Goal: Navigation & Orientation: Find specific page/section

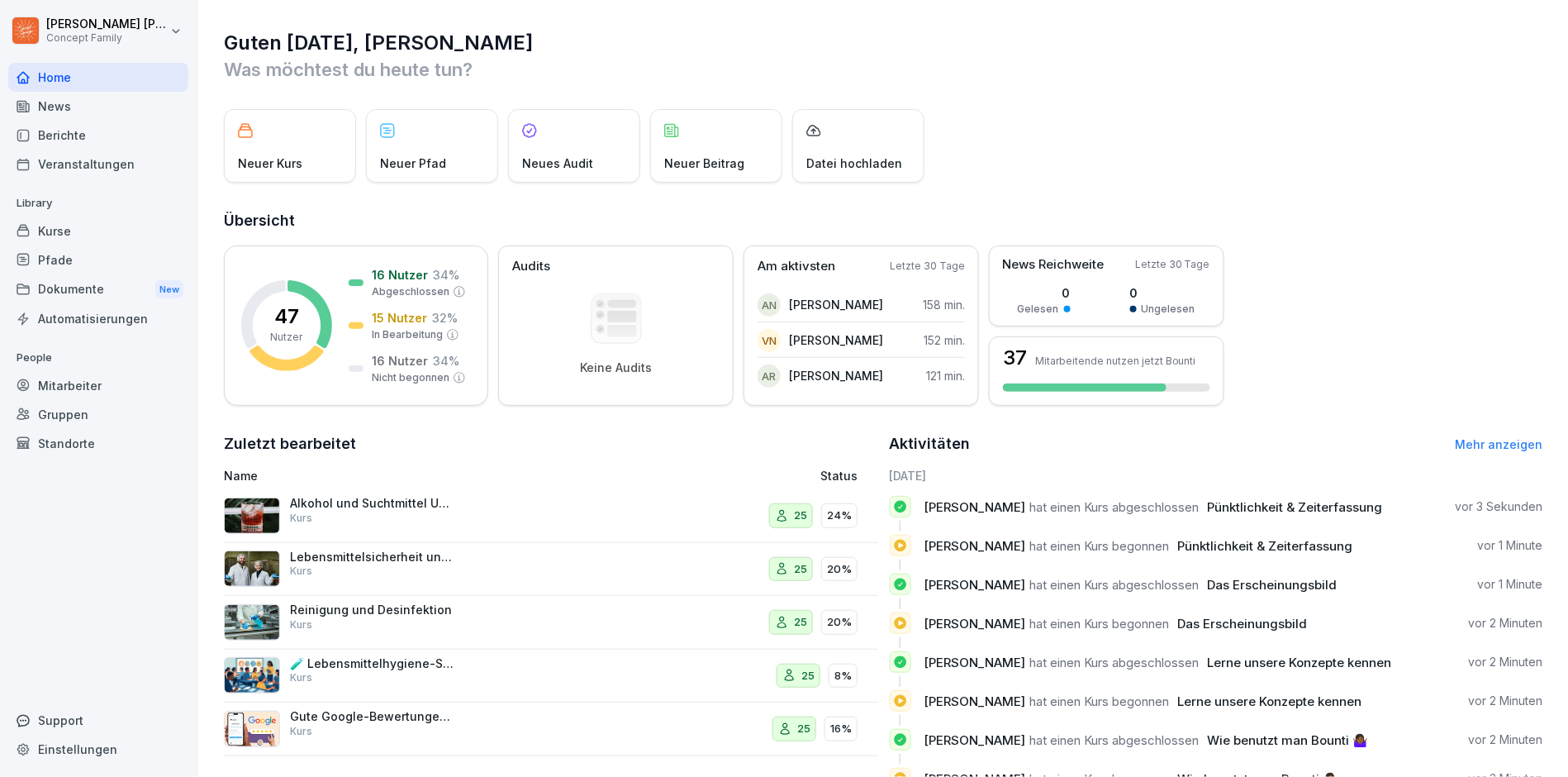
scroll to position [54, 0]
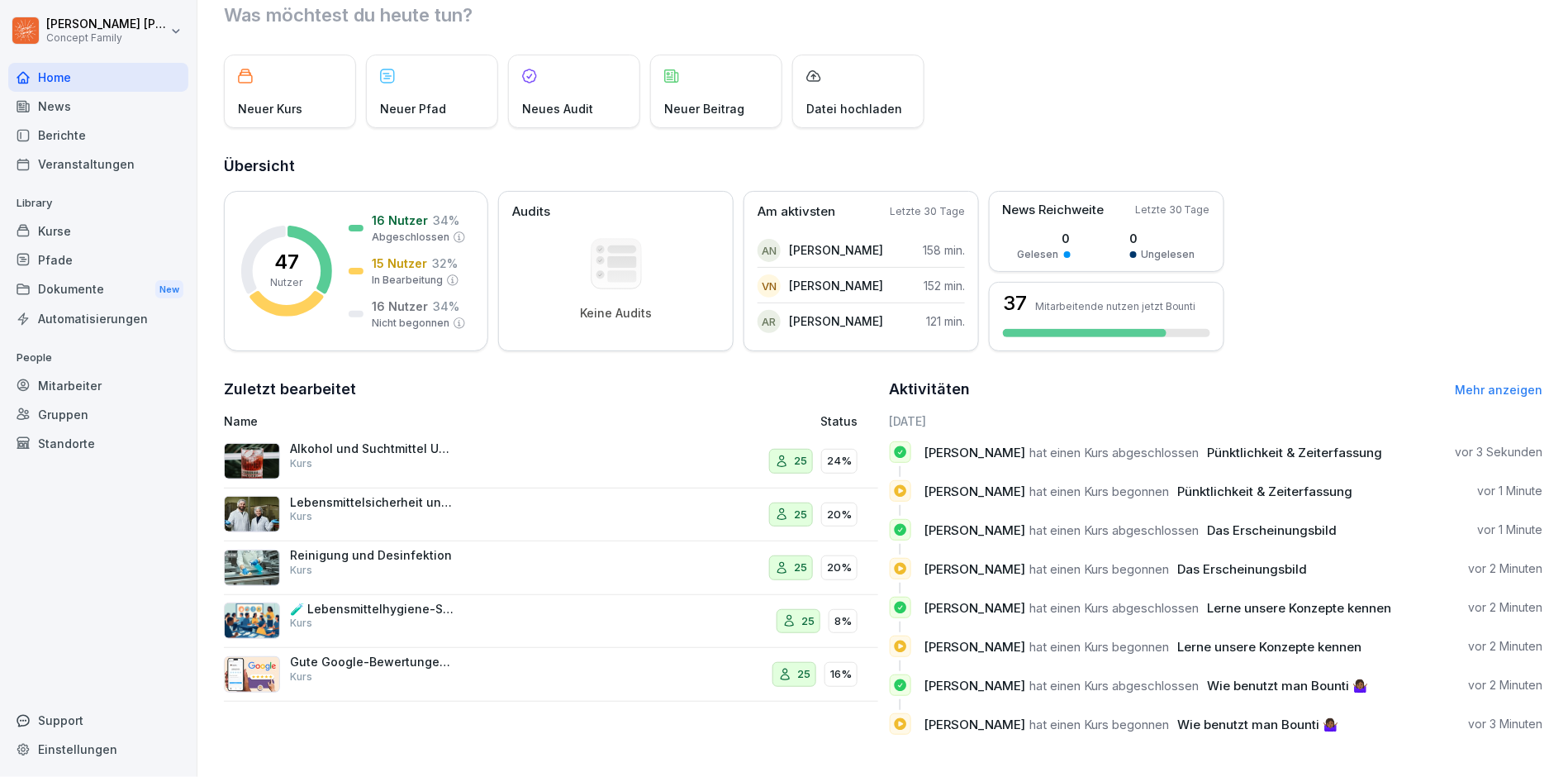
click at [80, 86] on div "Home" at bounding box center [98, 77] width 180 height 29
click at [100, 132] on div "Berichte" at bounding box center [98, 135] width 180 height 29
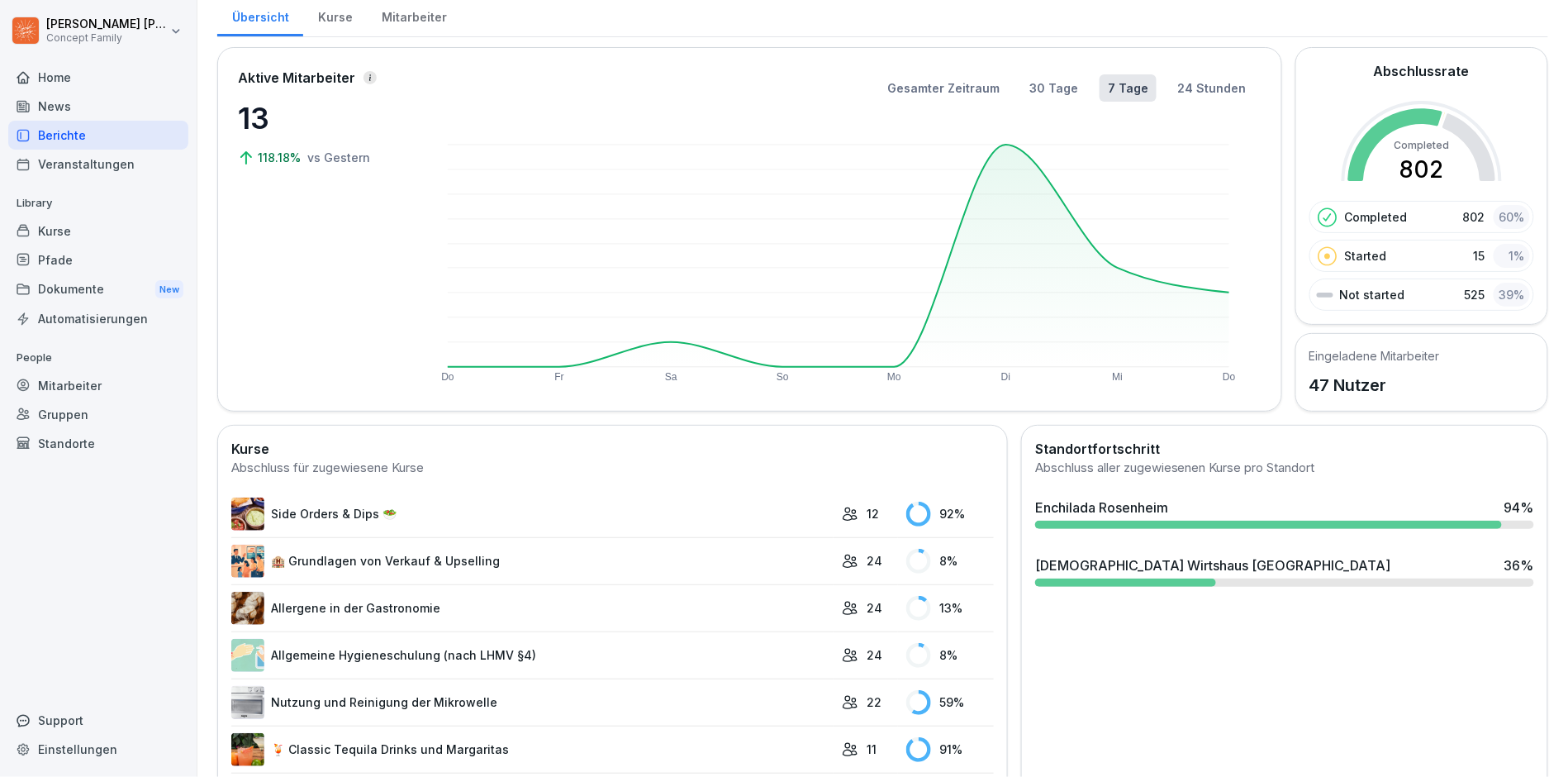
click at [380, 17] on div "Mitarbeiter" at bounding box center [414, 15] width 94 height 42
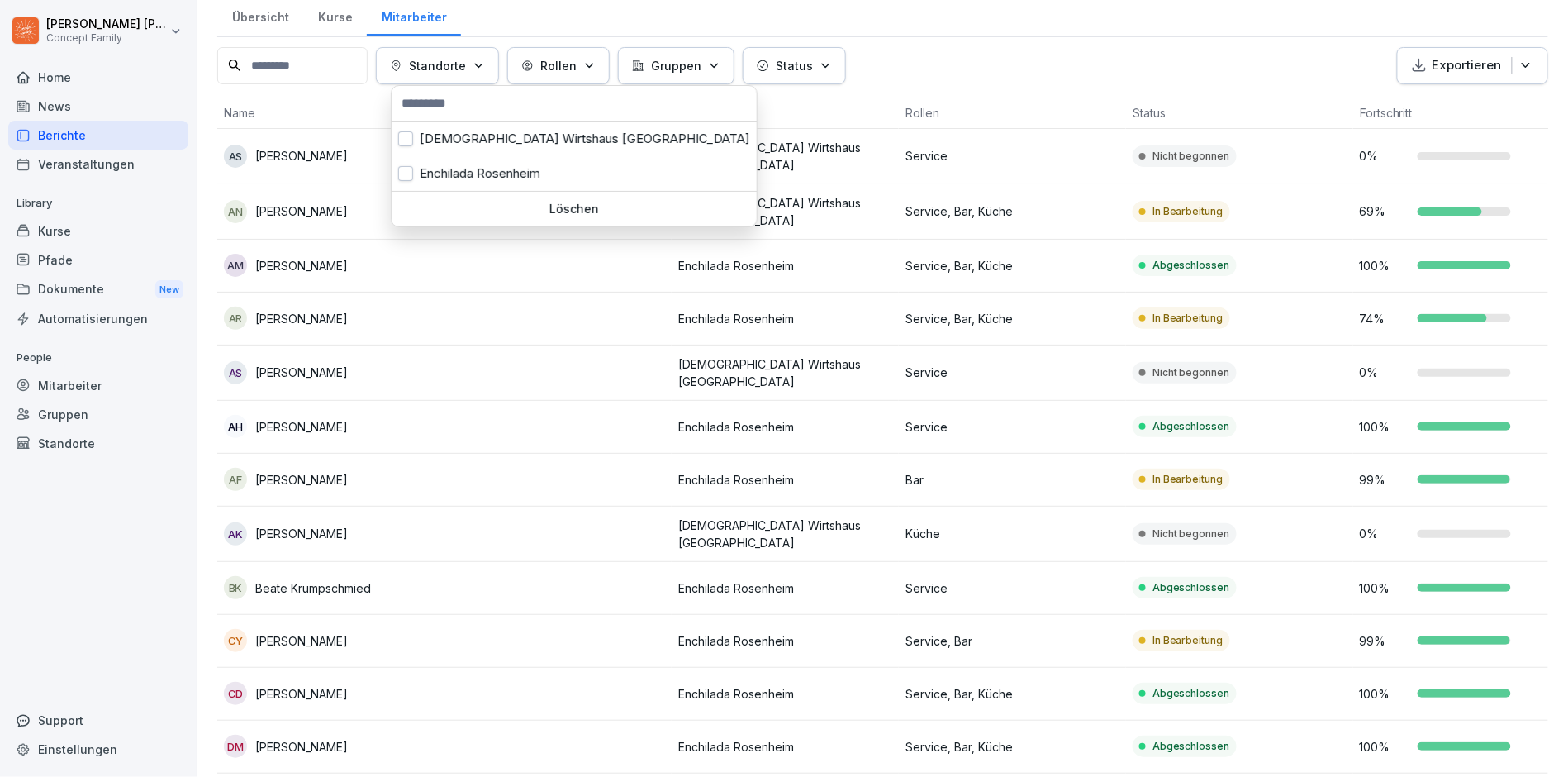
click at [466, 70] on p "Standorte" at bounding box center [437, 66] width 57 height 18
click at [469, 142] on div "[DEMOGRAPHIC_DATA] Wirtshaus [GEOGRAPHIC_DATA]" at bounding box center [574, 139] width 365 height 35
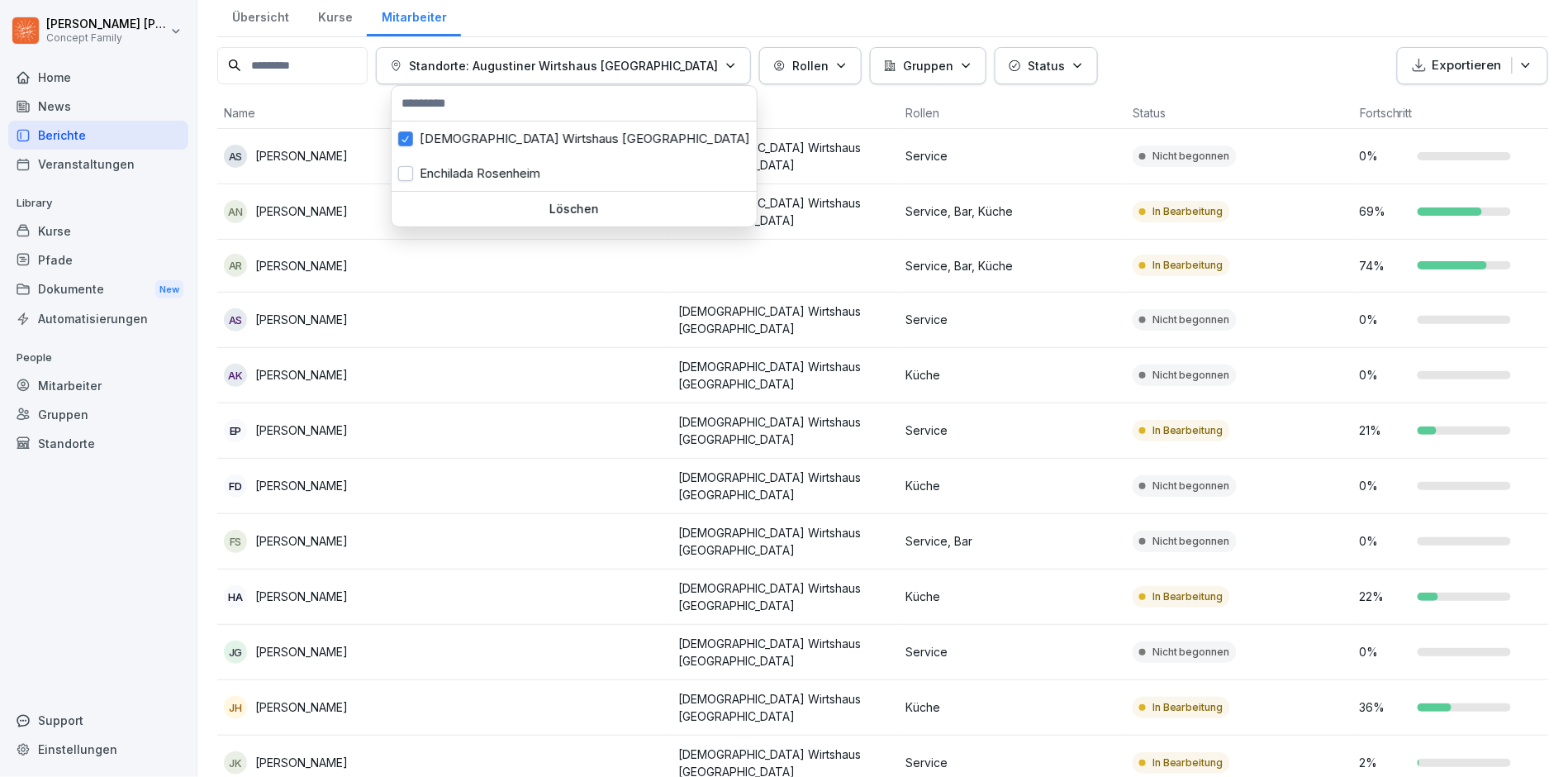
click at [536, 305] on html "[PERSON_NAME] Concept Family Home News Berichte Veranstaltungen Library Kurse P…" at bounding box center [784, 388] width 1568 height 777
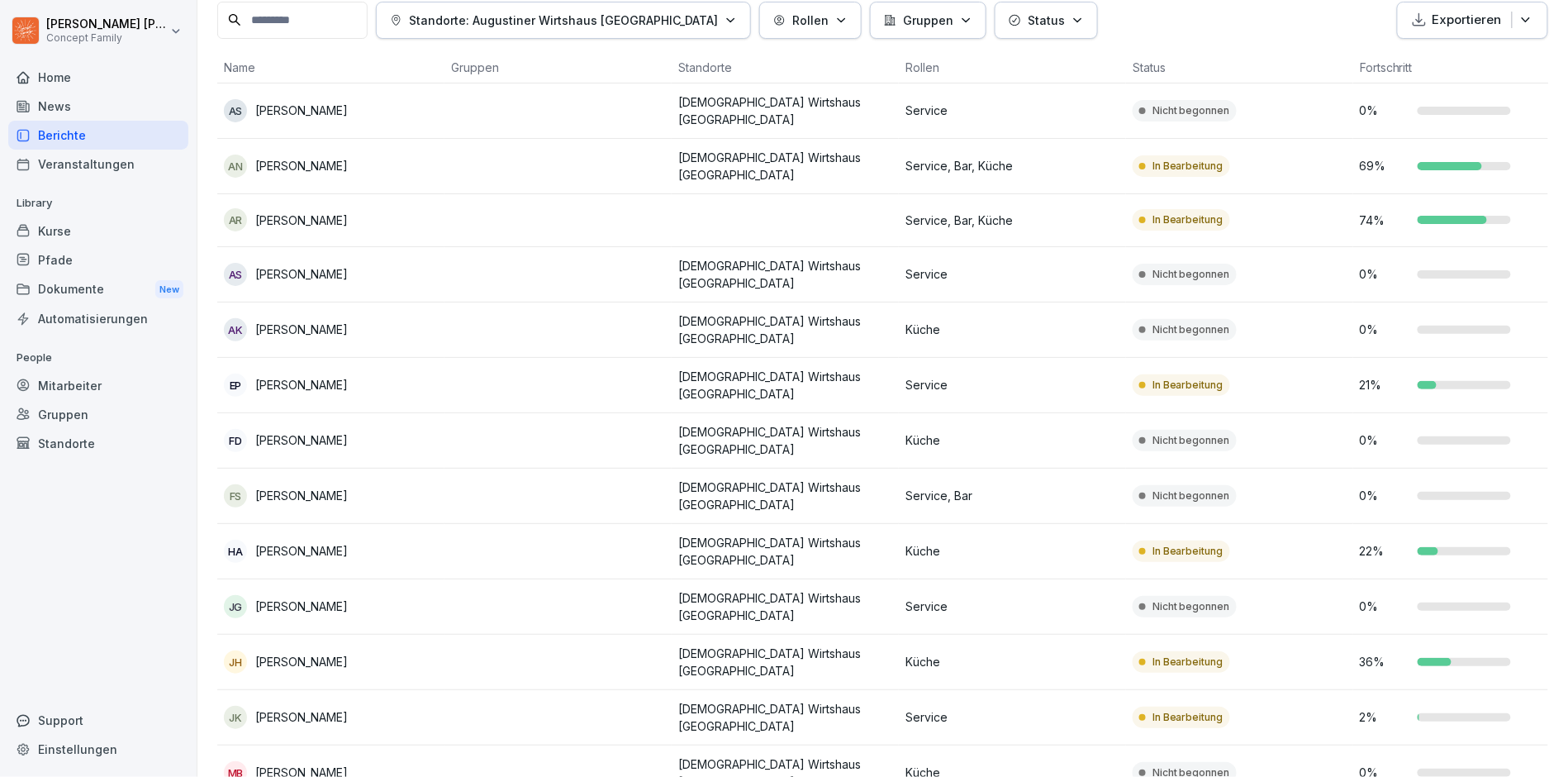
scroll to position [109, 0]
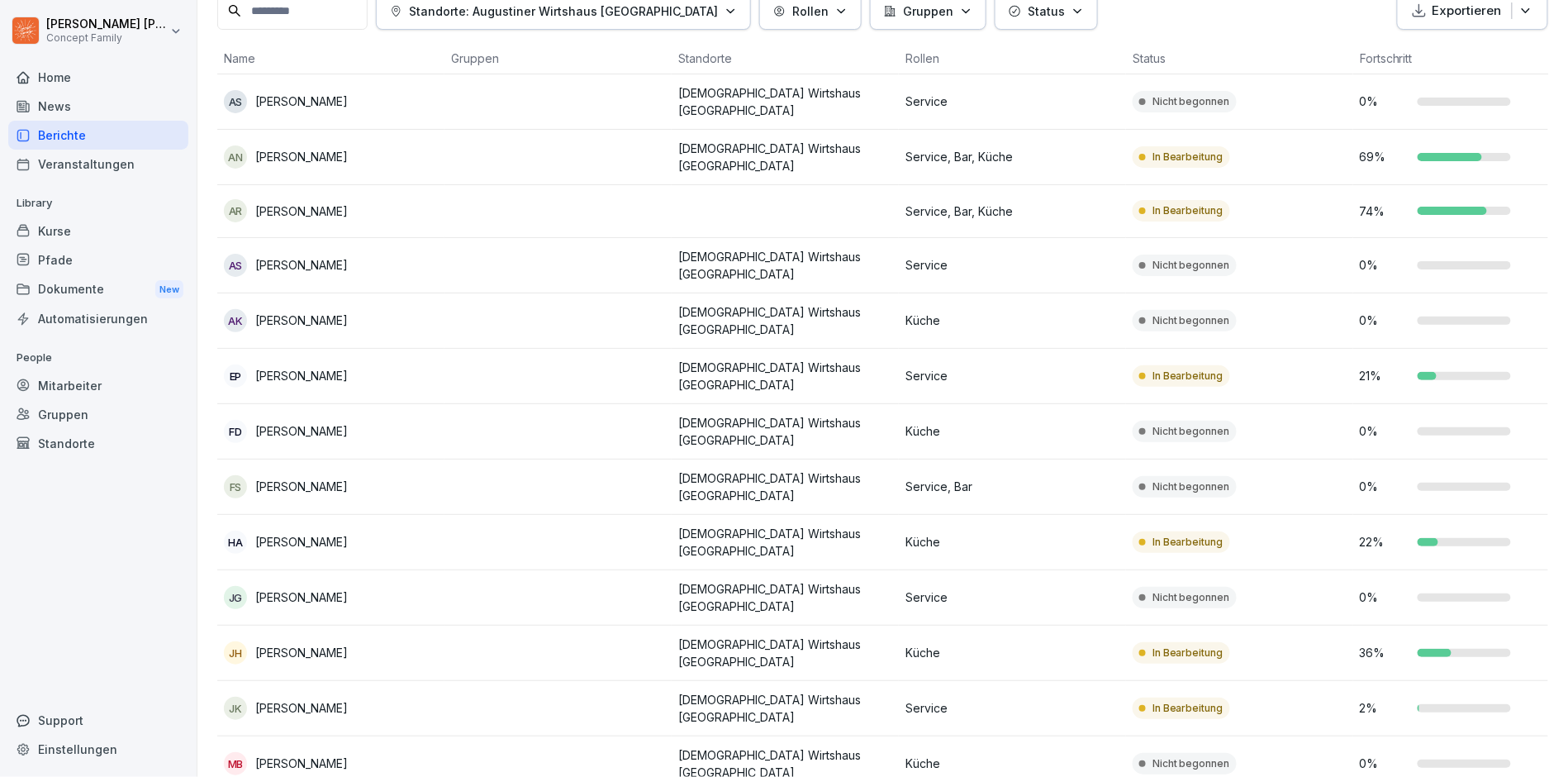
click at [112, 163] on div "Veranstaltungen" at bounding box center [98, 164] width 180 height 29
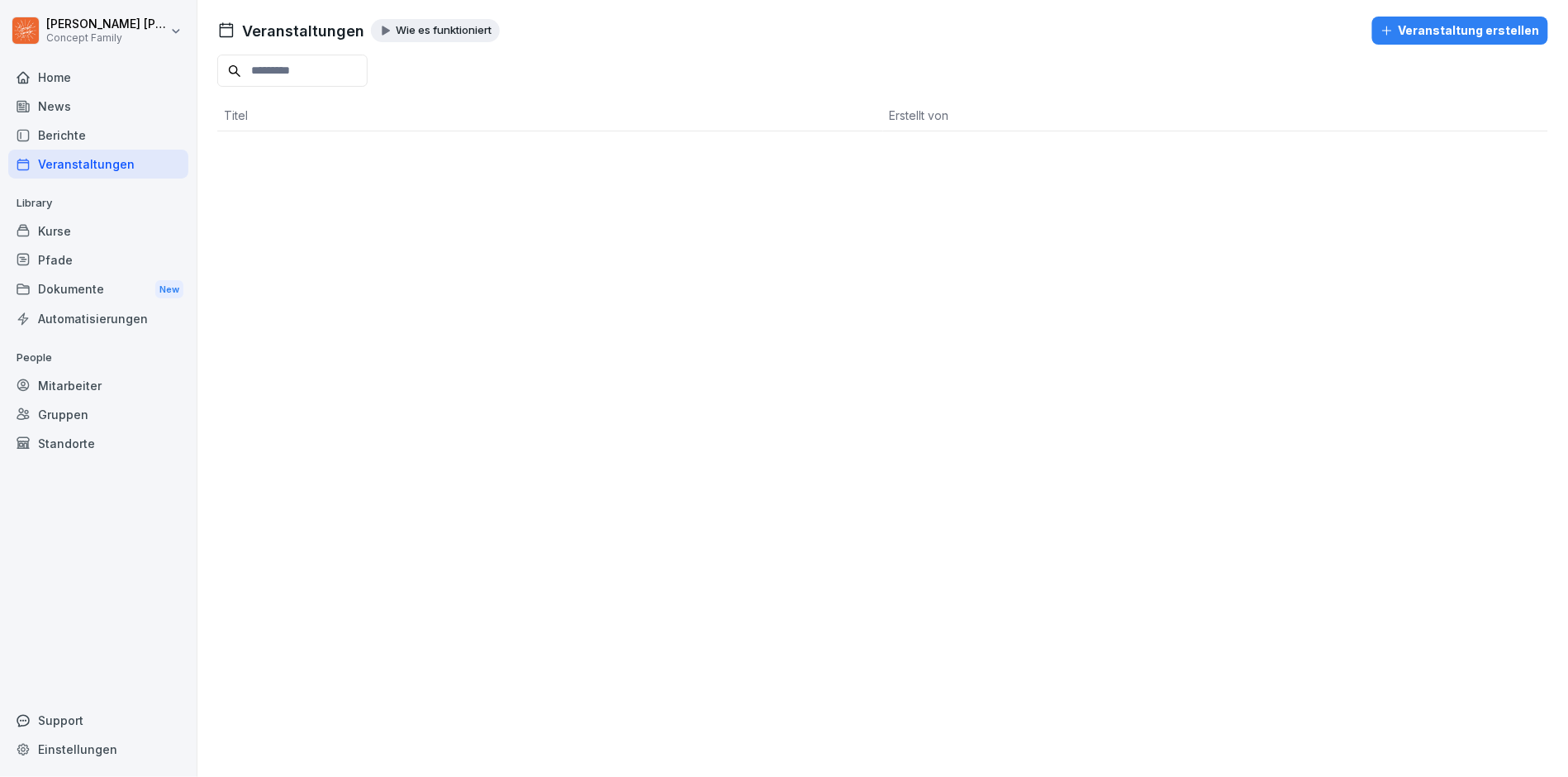
click at [71, 126] on div "Berichte" at bounding box center [98, 135] width 180 height 29
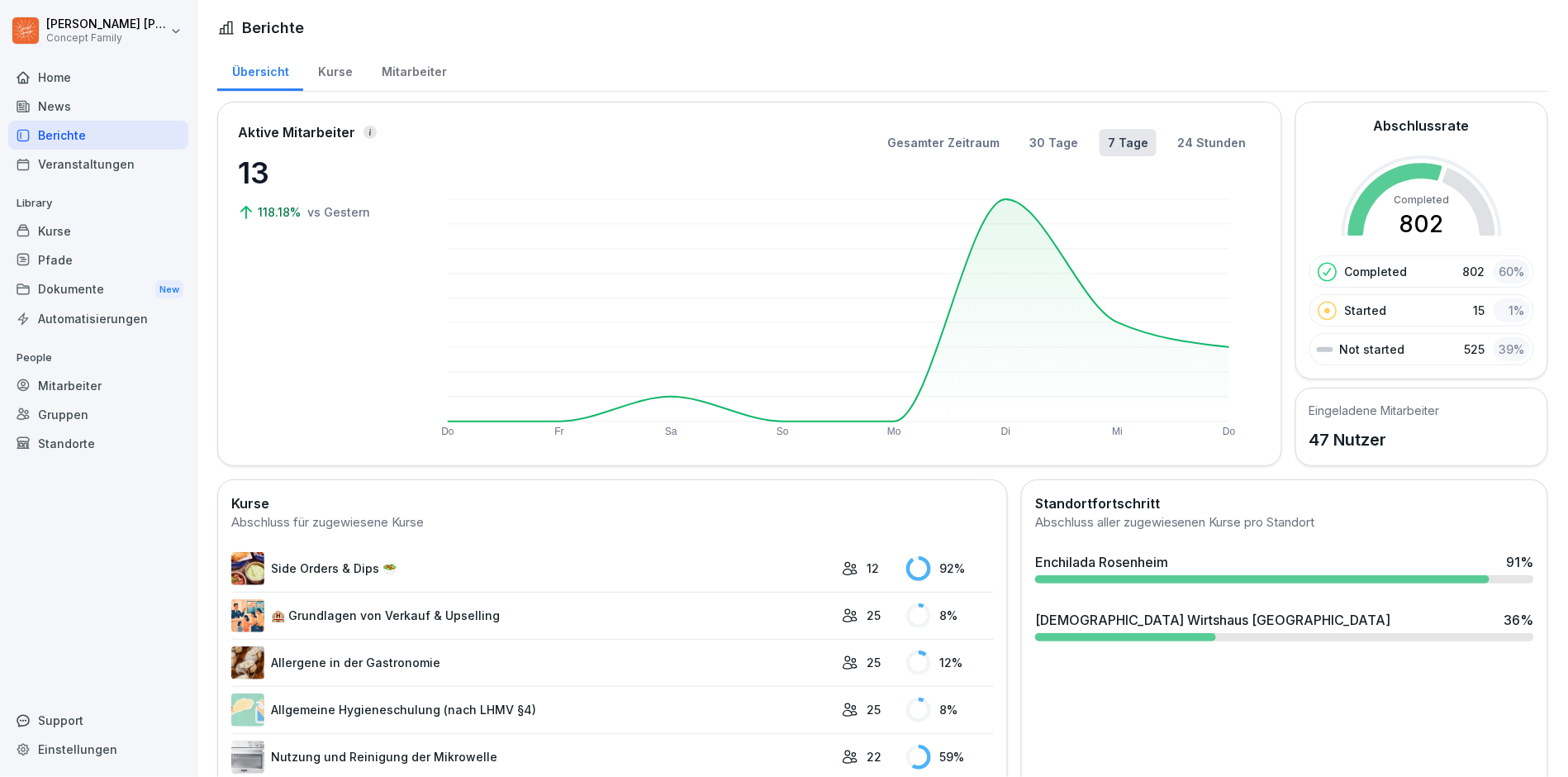
click at [335, 71] on div "Kurse" at bounding box center [335, 70] width 64 height 42
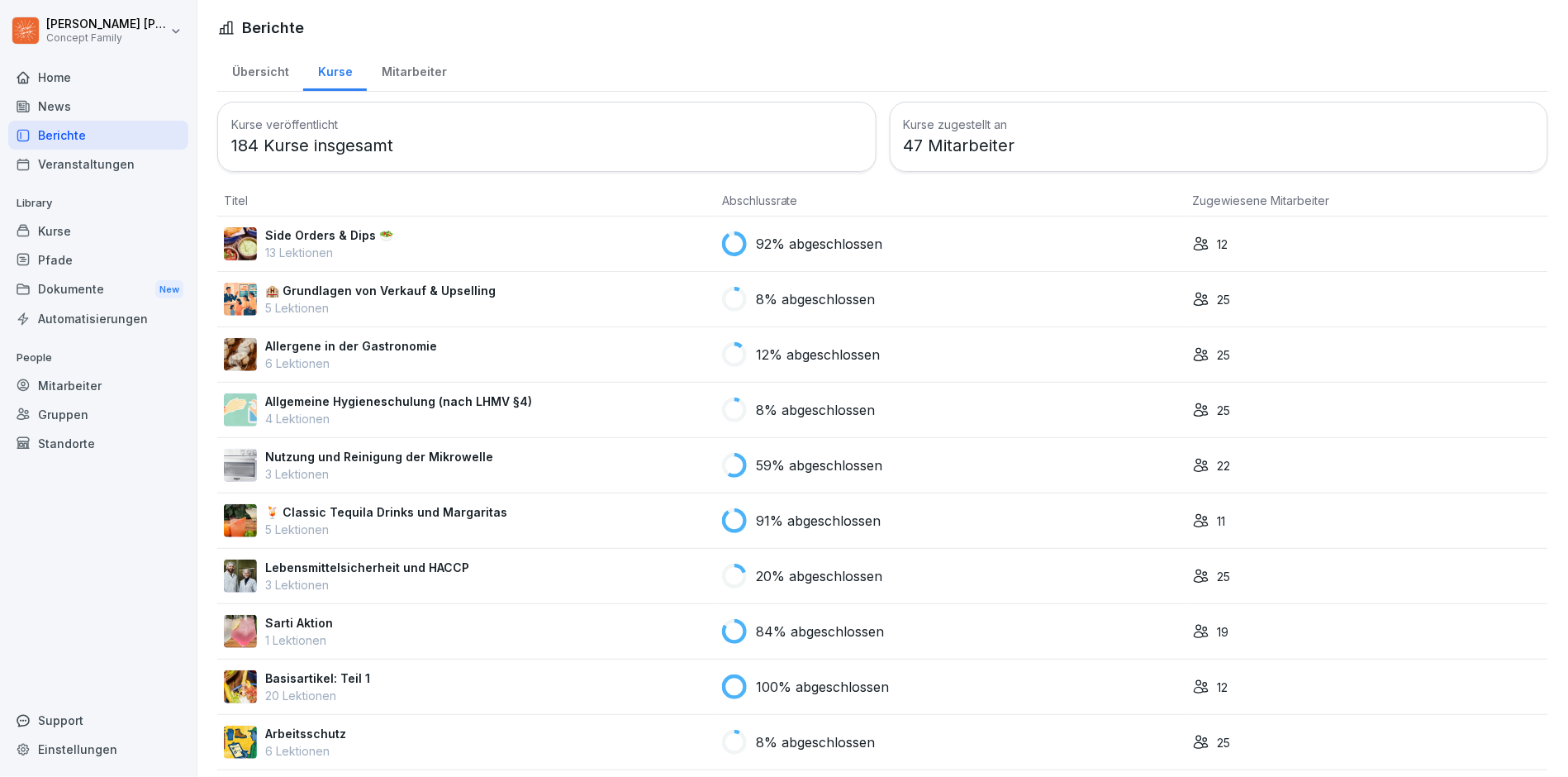
click at [382, 60] on div "Mitarbeiter" at bounding box center [414, 70] width 94 height 42
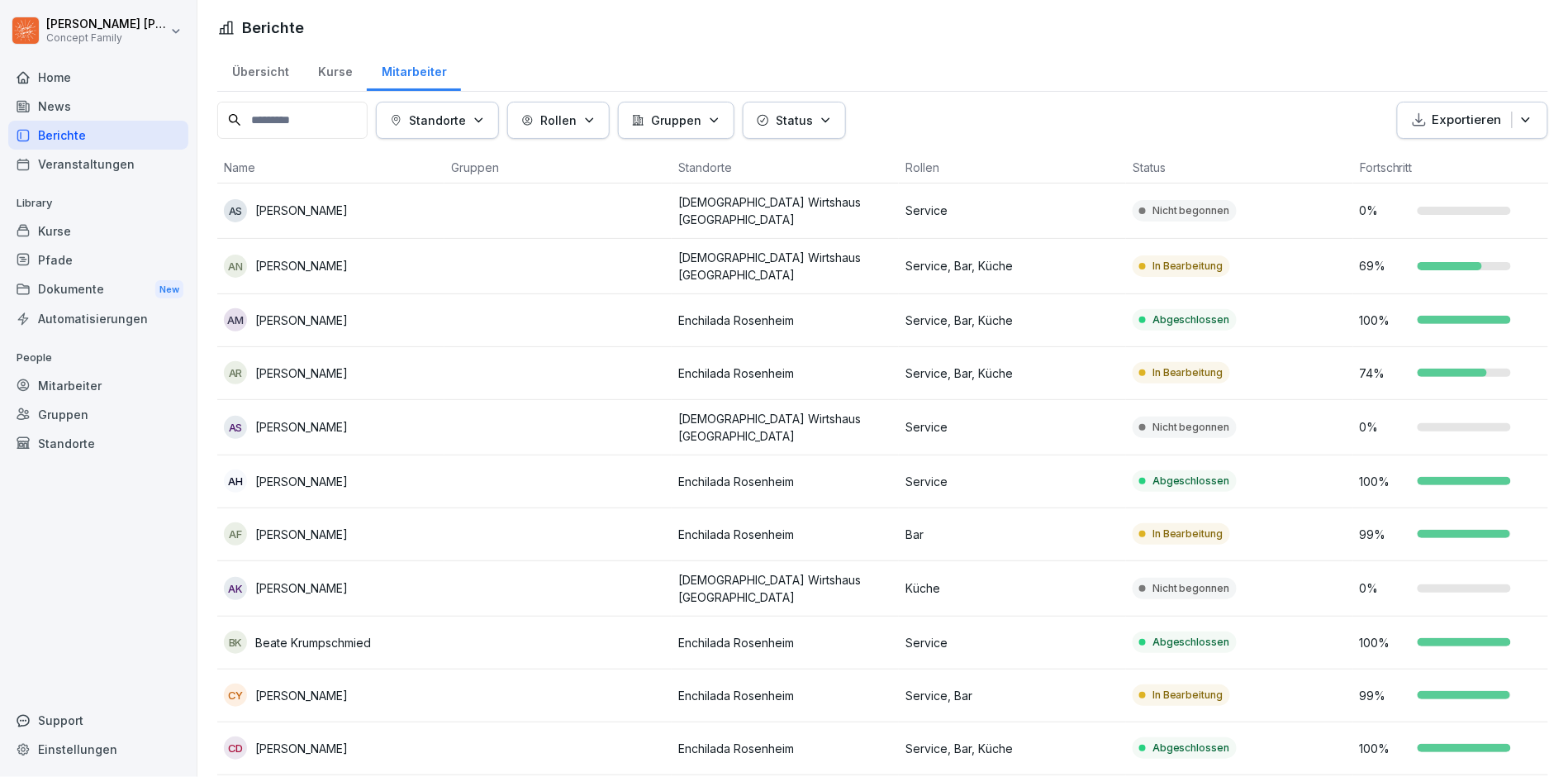
click at [466, 114] on p "Standorte" at bounding box center [437, 120] width 57 height 18
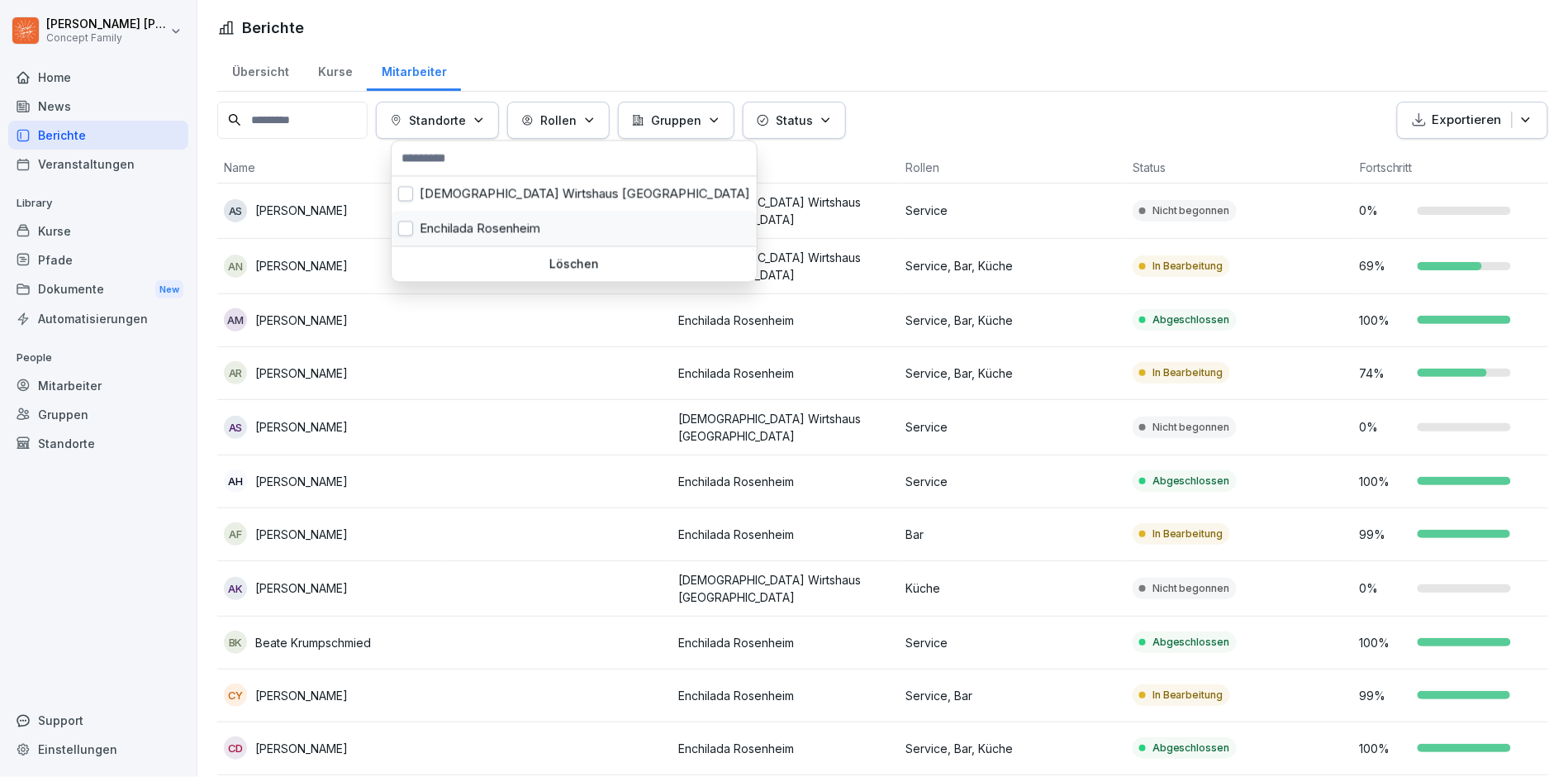
click at [452, 230] on div "Enchilada Rosenheim" at bounding box center [574, 229] width 365 height 35
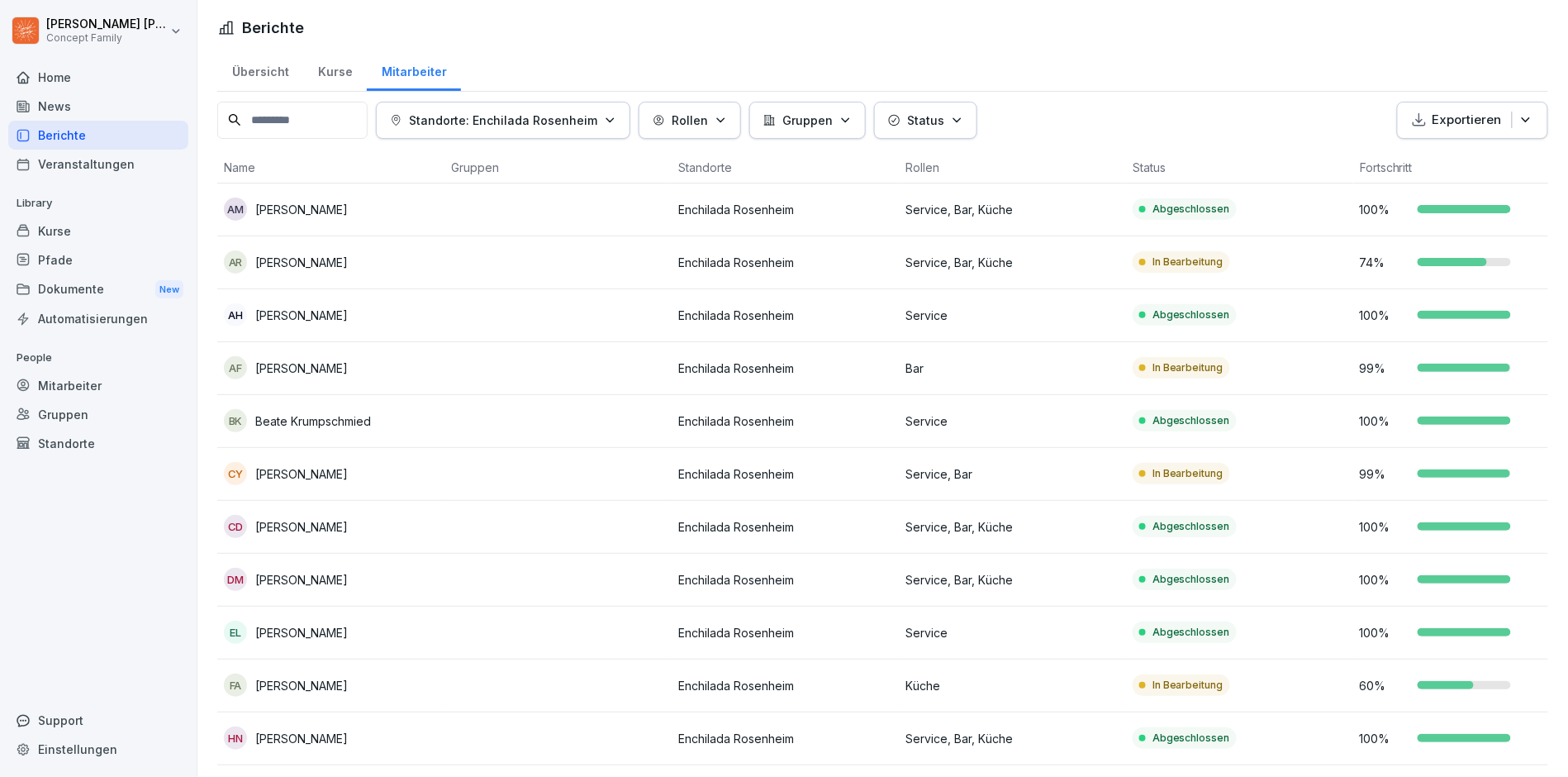
click at [774, 467] on html "[PERSON_NAME] Concept Family Home News Berichte Veranstaltungen Library Kurse P…" at bounding box center [784, 388] width 1568 height 777
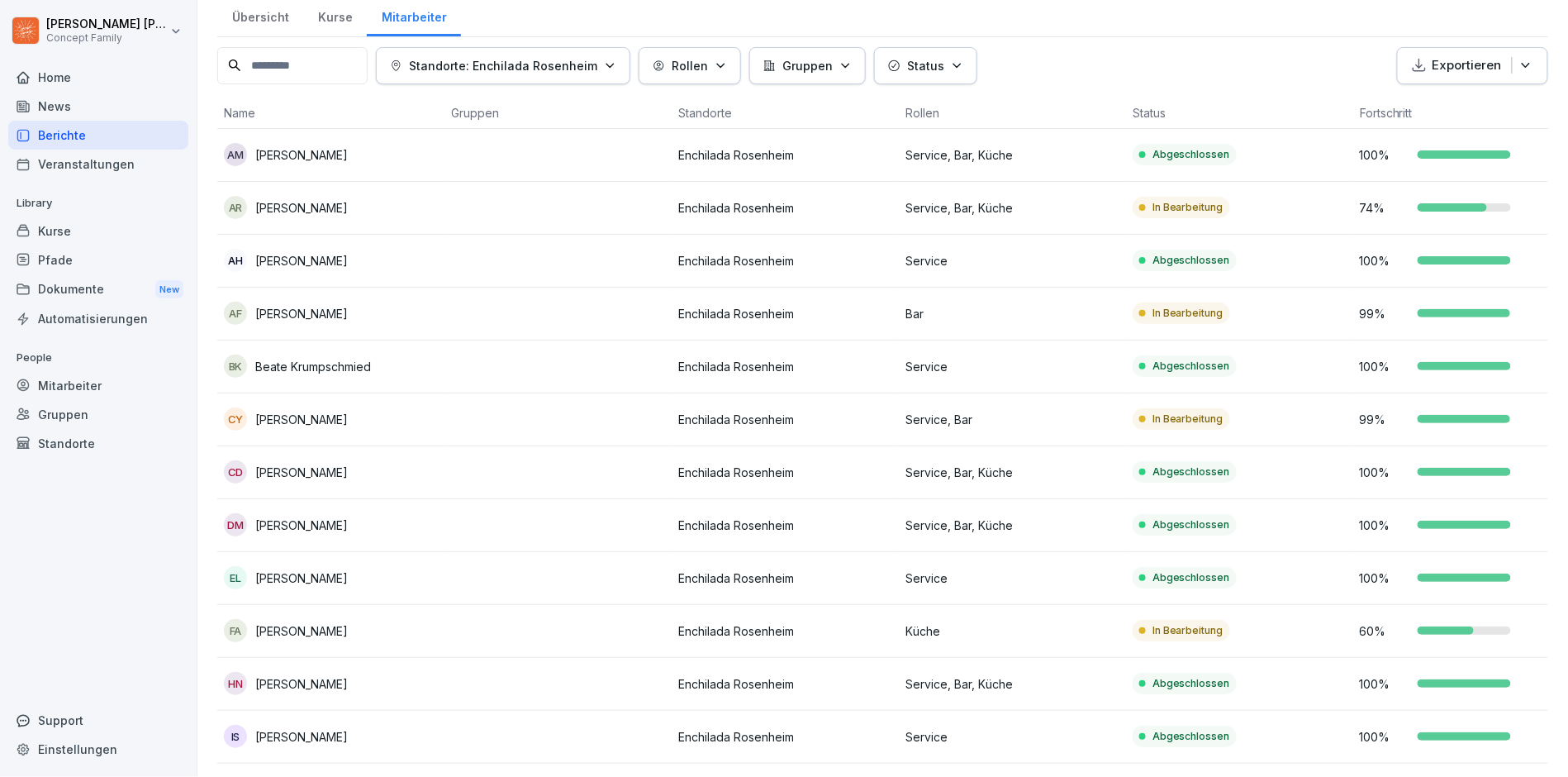
scroll to position [57, 0]
